Goal: Information Seeking & Learning: Find specific fact

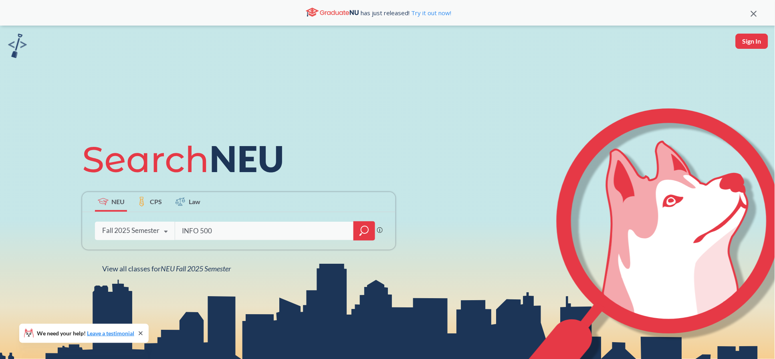
type input "INFO 5001"
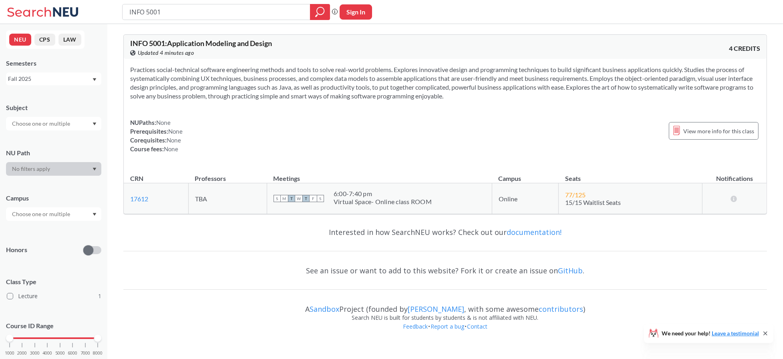
drag, startPoint x: 118, startPoint y: 11, endPoint x: 63, endPoint y: 10, distance: 55.3
click at [63, 10] on div "INFO 5001 Phrase search guarantees the exact search appears in the results. Ex.…" at bounding box center [391, 12] width 783 height 24
type input "DS 5010"
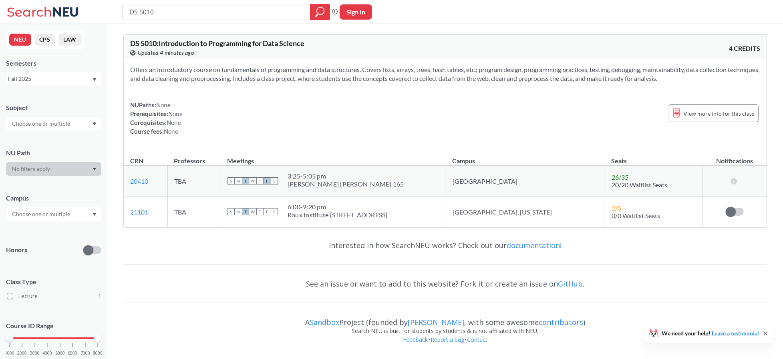
drag, startPoint x: 208, startPoint y: 10, endPoint x: 67, endPoint y: 18, distance: 140.8
click at [66, 16] on div "DS 5010 Phrase search guarantees the exact search appears in the results. Ex. I…" at bounding box center [391, 12] width 783 height 24
type input "CS 5001"
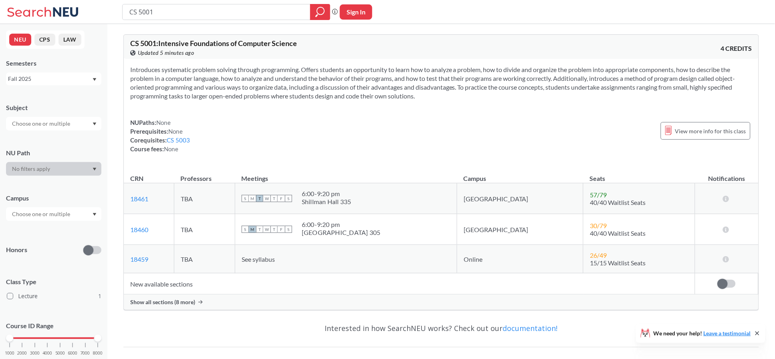
click at [159, 302] on span "Show all sections (8 more)" at bounding box center [162, 302] width 65 height 7
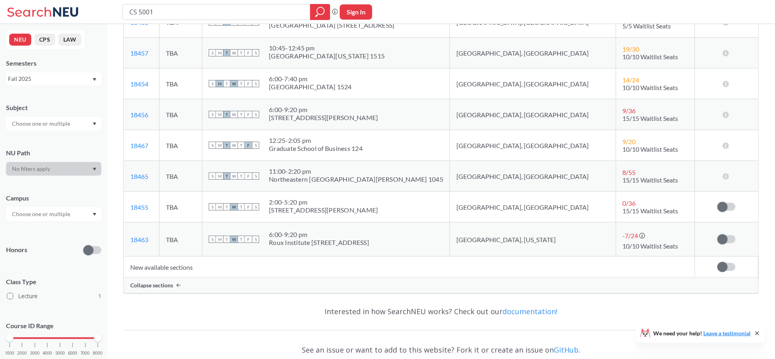
scroll to position [87, 0]
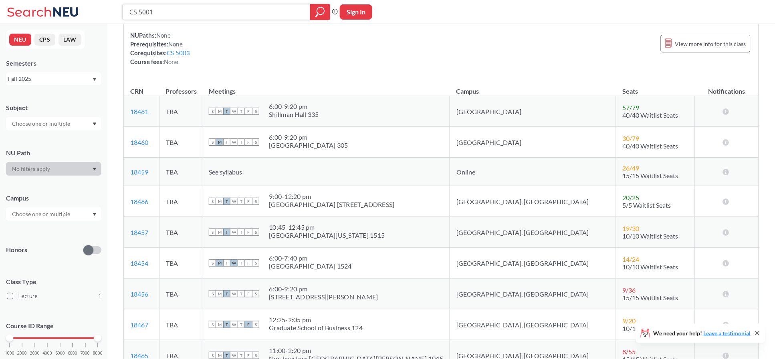
drag, startPoint x: 234, startPoint y: 9, endPoint x: 48, endPoint y: 14, distance: 186.4
click at [48, 14] on div "CS 5001 Phrase search guarantees the exact search appears in the results. Ex. I…" at bounding box center [387, 12] width 775 height 24
type input "info 5002"
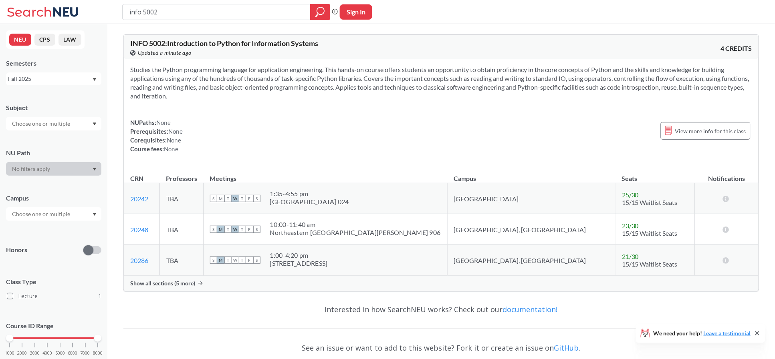
click at [163, 285] on span "Show all sections (5 more)" at bounding box center [162, 283] width 65 height 7
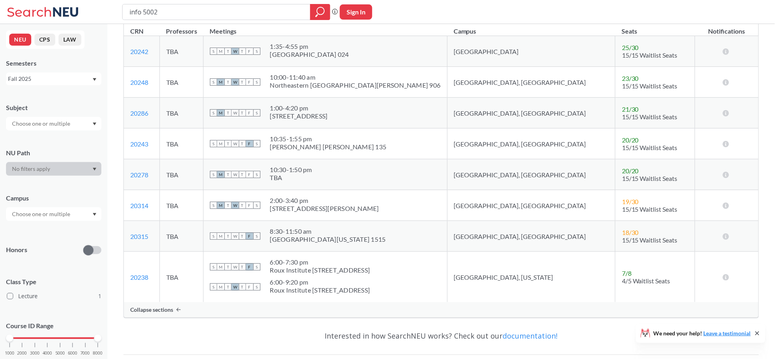
scroll to position [214, 0]
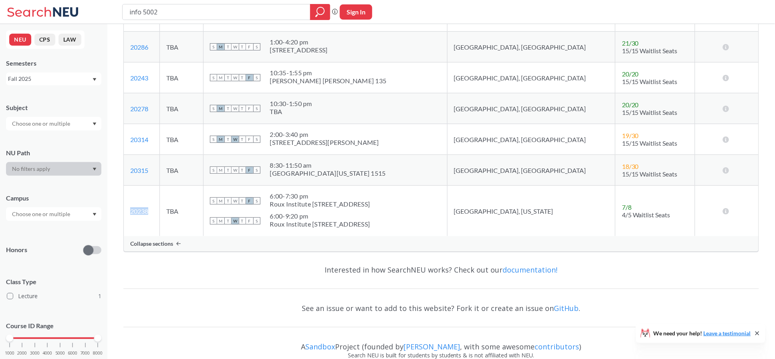
drag, startPoint x: 153, startPoint y: 212, endPoint x: 125, endPoint y: 213, distance: 28.1
click at [125, 213] on td "20238 View this section on Banner." at bounding box center [142, 211] width 36 height 51
copy link "20238"
